Goal: Task Accomplishment & Management: Manage account settings

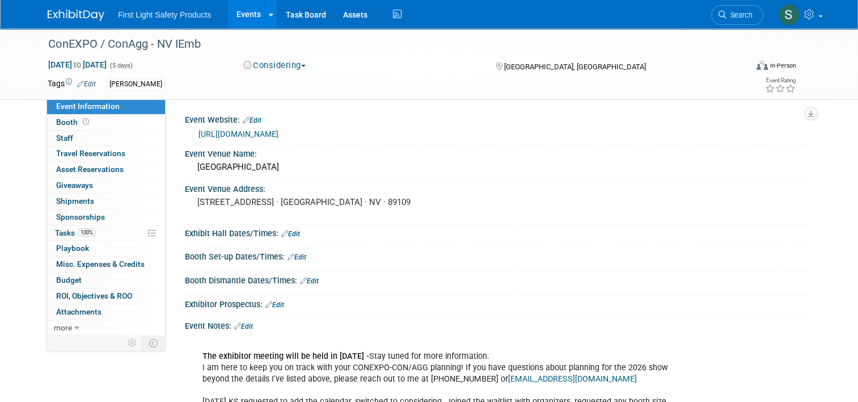
click at [250, 15] on link "Events" at bounding box center [248, 14] width 41 height 28
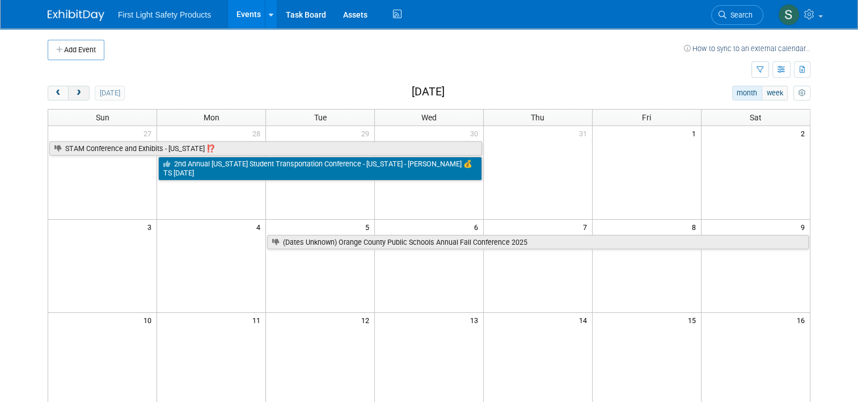
click at [74, 95] on span "next" at bounding box center [78, 93] width 9 height 7
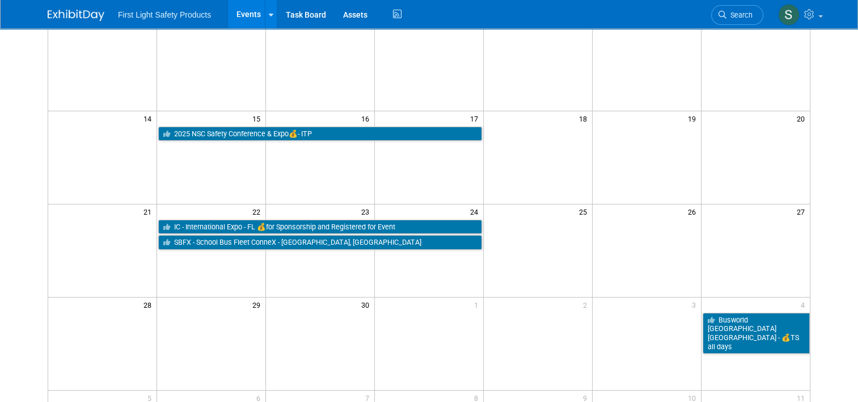
scroll to position [227, 0]
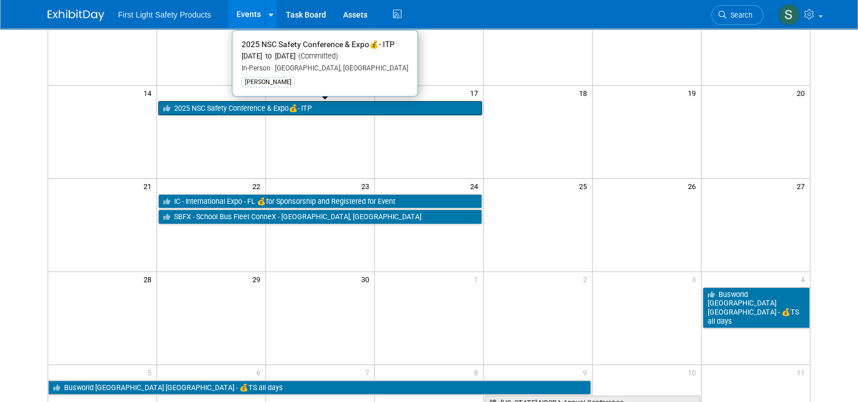
click at [247, 104] on link "2025 NSC Safety Conference & Expo💰- ITP" at bounding box center [320, 108] width 324 height 15
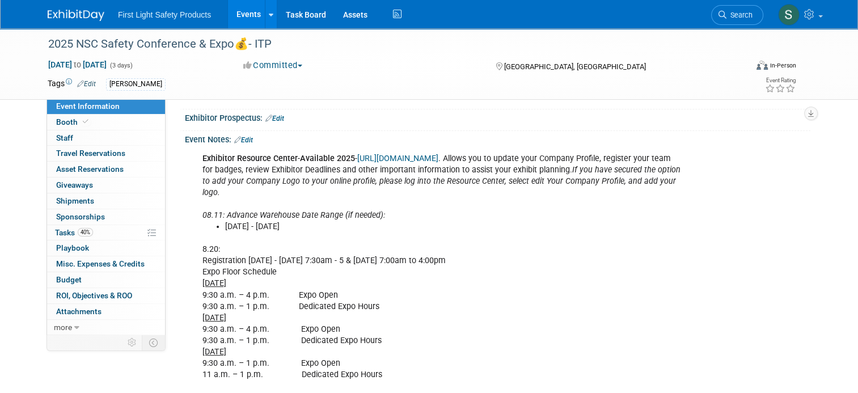
scroll to position [168, 0]
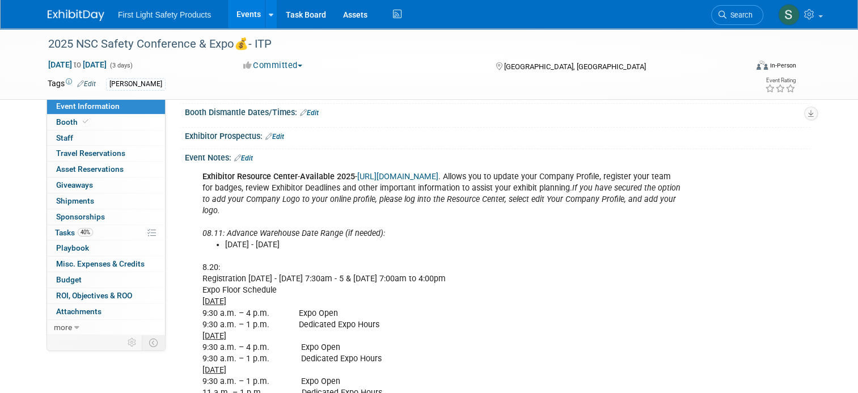
click at [401, 182] on link "https://nsc2024.smallworldlabs.com" at bounding box center [397, 177] width 81 height 10
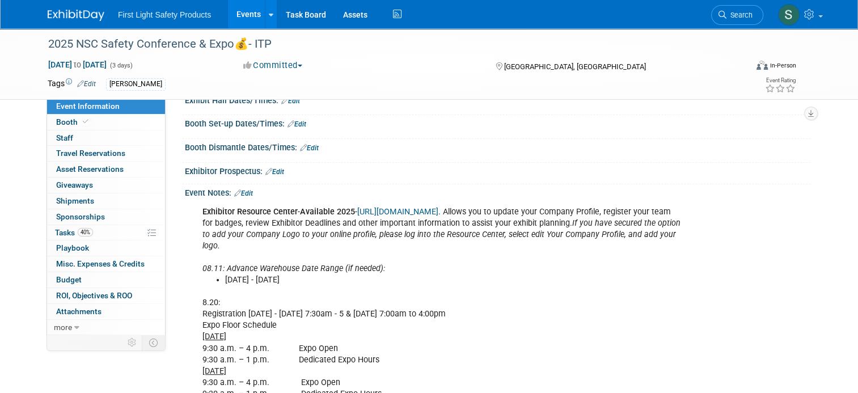
scroll to position [338, 0]
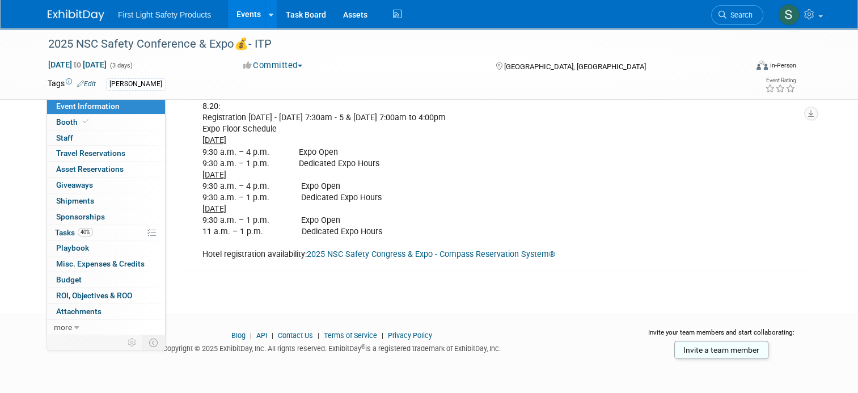
click at [365, 255] on link "2025 NSC Safety Congress & Expo - Compass Reservation System®" at bounding box center [431, 255] width 249 height 10
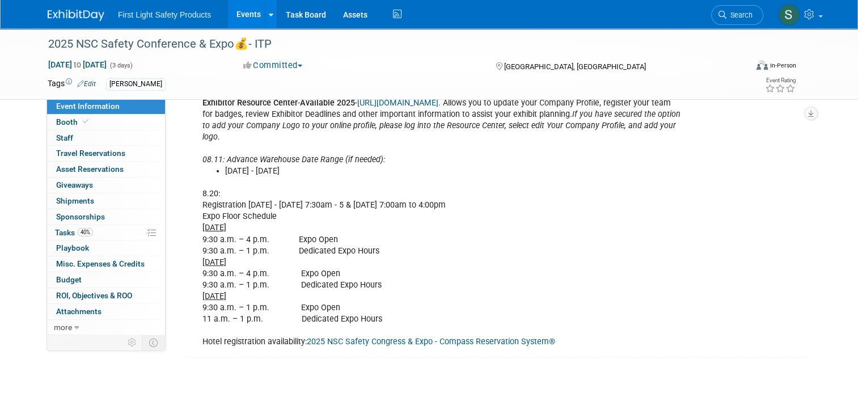
scroll to position [225, 0]
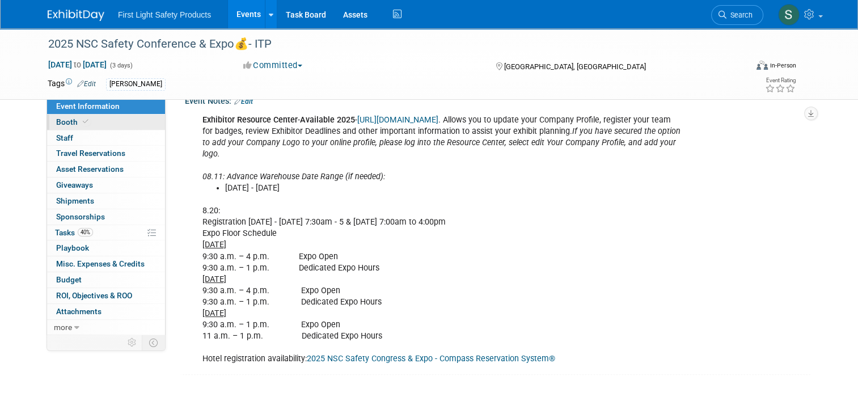
click at [94, 119] on link "Booth" at bounding box center [106, 122] width 118 height 15
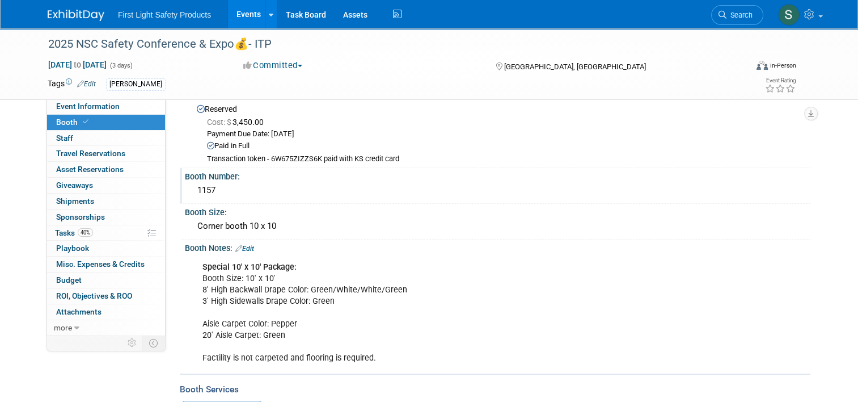
scroll to position [0, 0]
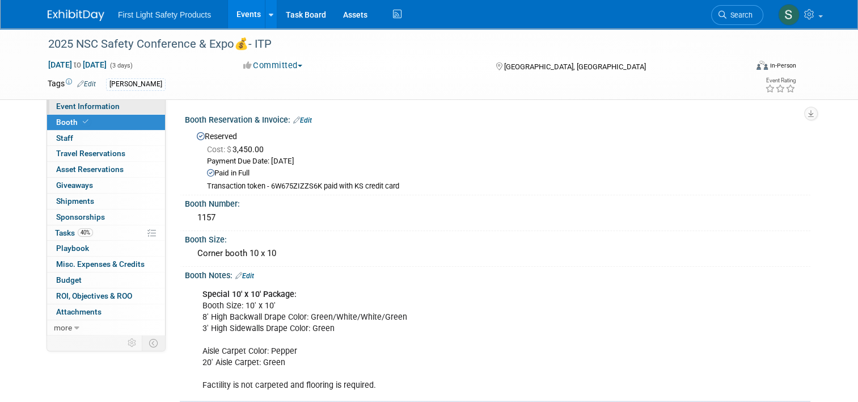
click at [102, 108] on span "Event Information" at bounding box center [88, 106] width 64 height 9
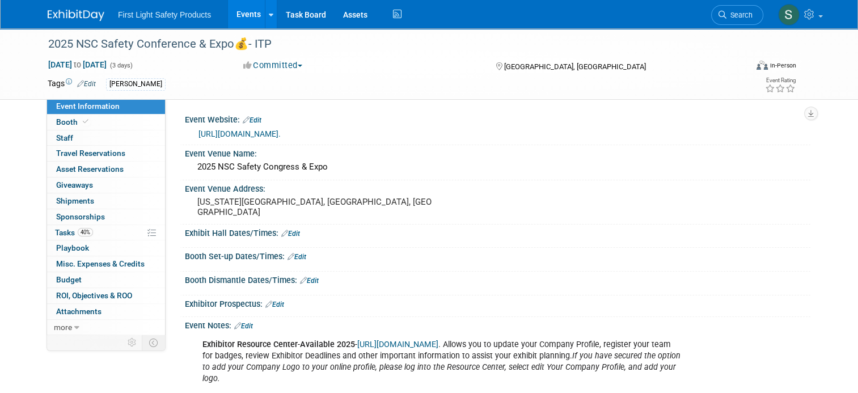
click at [249, 118] on link "Edit" at bounding box center [252, 120] width 19 height 8
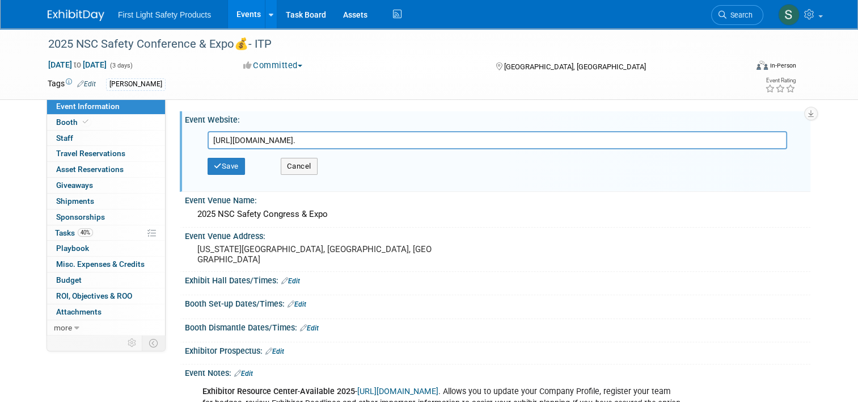
scroll to position [0, 613]
drag, startPoint x: 207, startPoint y: 141, endPoint x: 1134, endPoint y: 217, distance: 930.3
click at [858, 217] on html "First Light Safety Products Events Add Event Bulk Upload Events Shareable Event…" at bounding box center [429, 201] width 858 height 402
type input "https://nsc2025.smallworldlabs.com/dashboard"
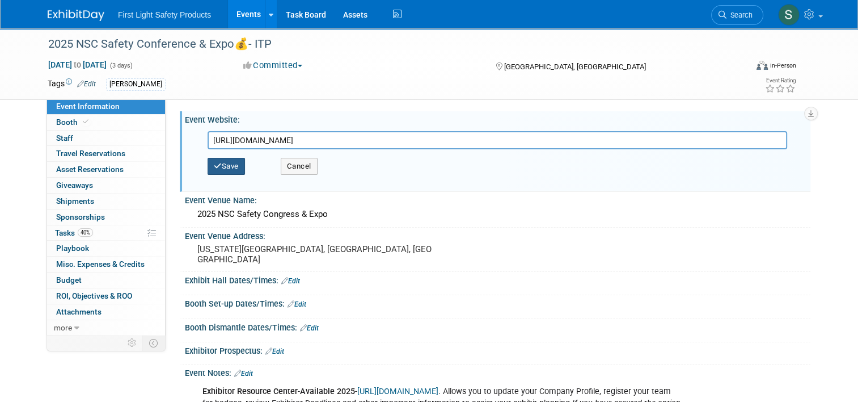
click at [213, 161] on button "Save" at bounding box center [226, 166] width 37 height 17
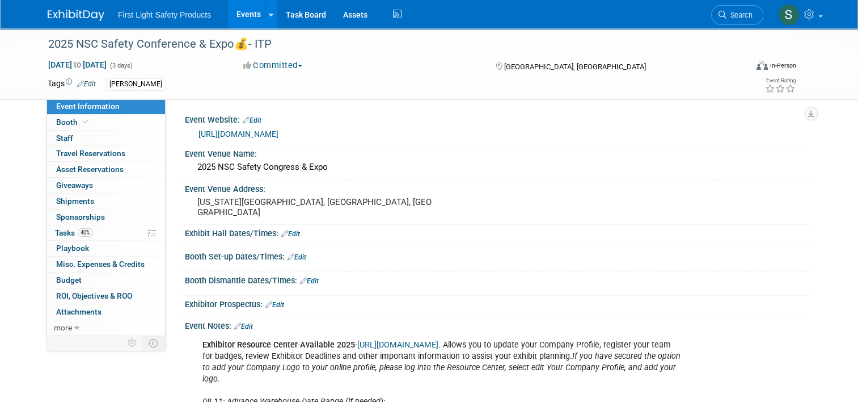
click at [233, 11] on link "Events" at bounding box center [248, 14] width 41 height 28
